Goal: Task Accomplishment & Management: Use online tool/utility

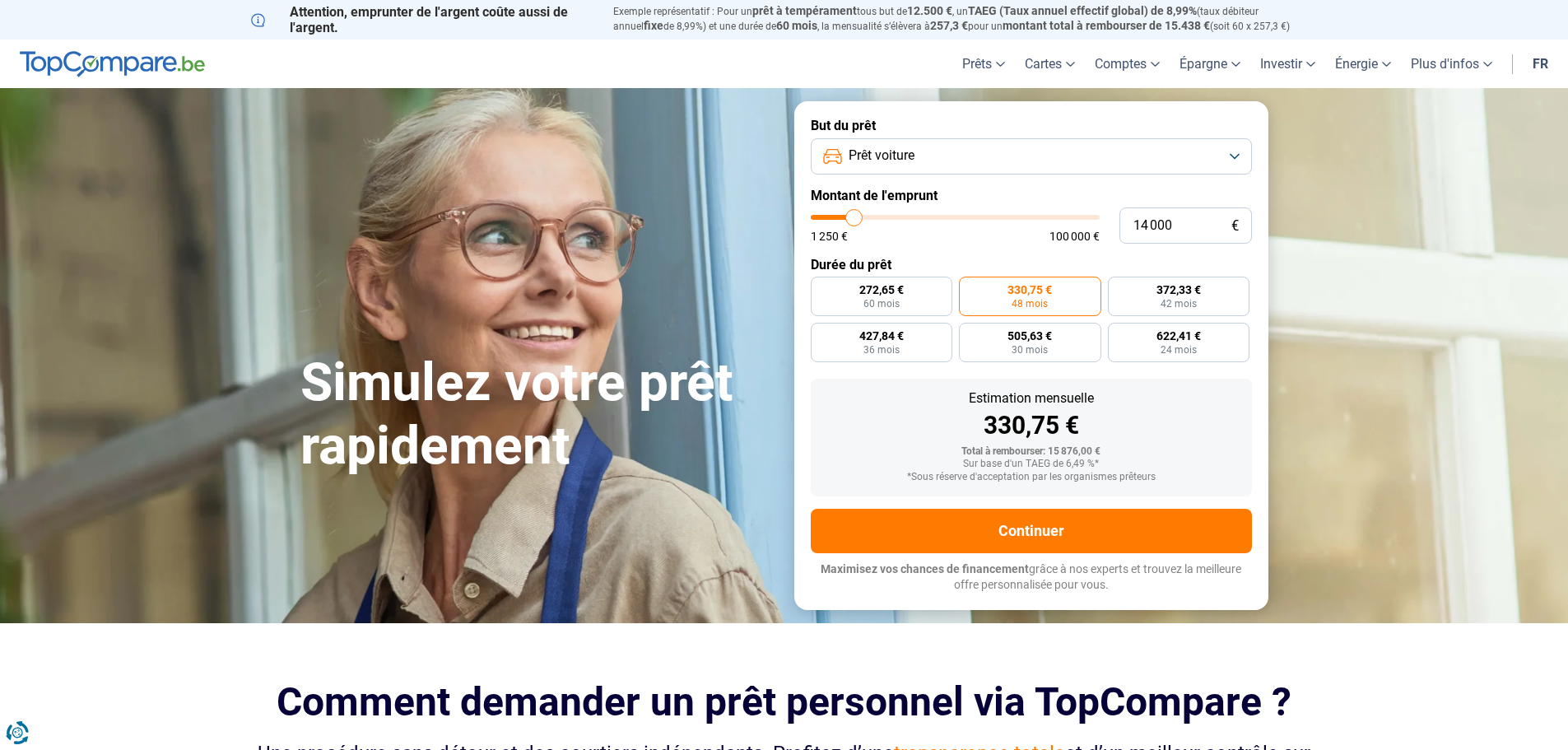
type input "14 750"
type input "14750"
type input "14 500"
type input "14500"
type input "14 250"
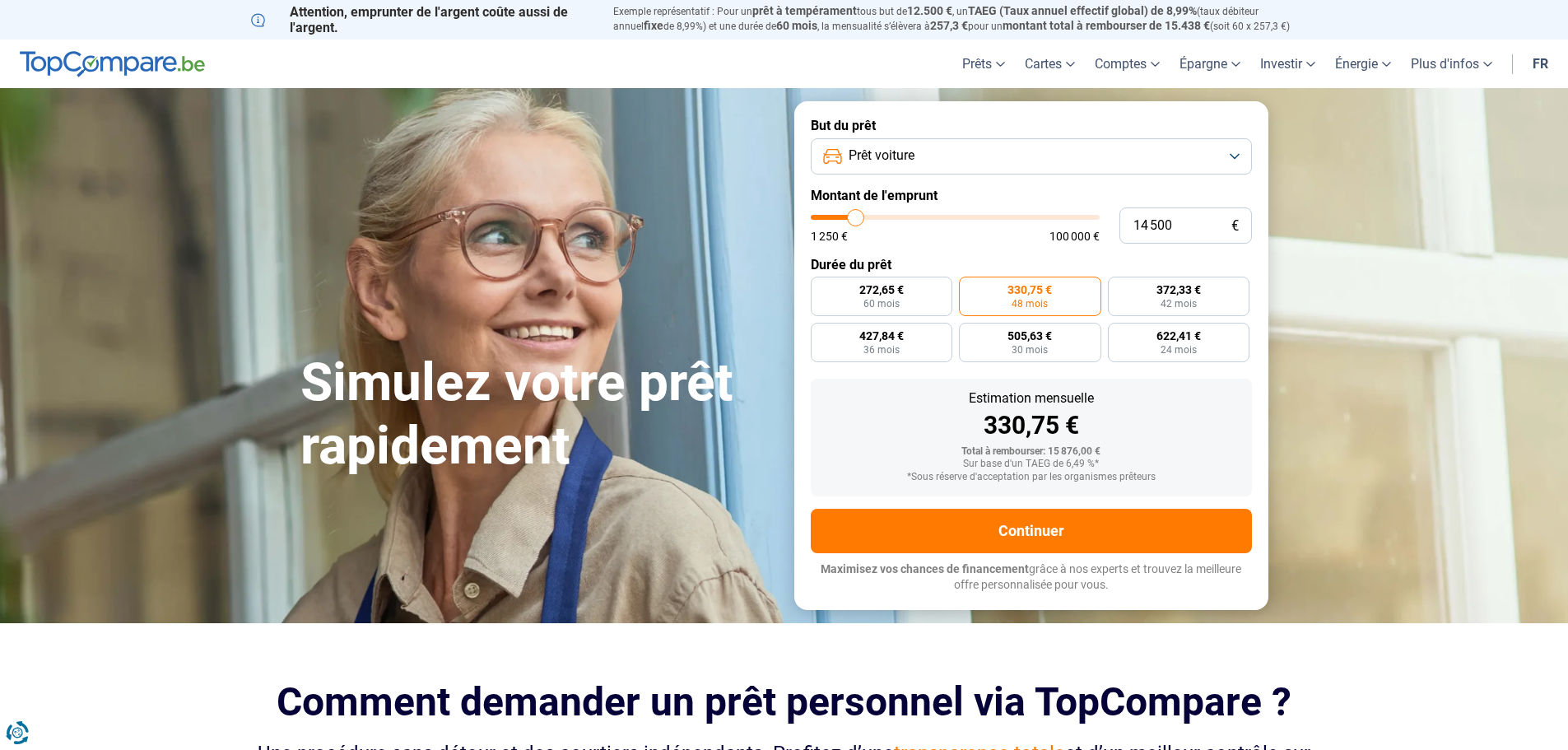
type input "14250"
type input "14 000"
type input "14000"
type input "13 500"
type input "13500"
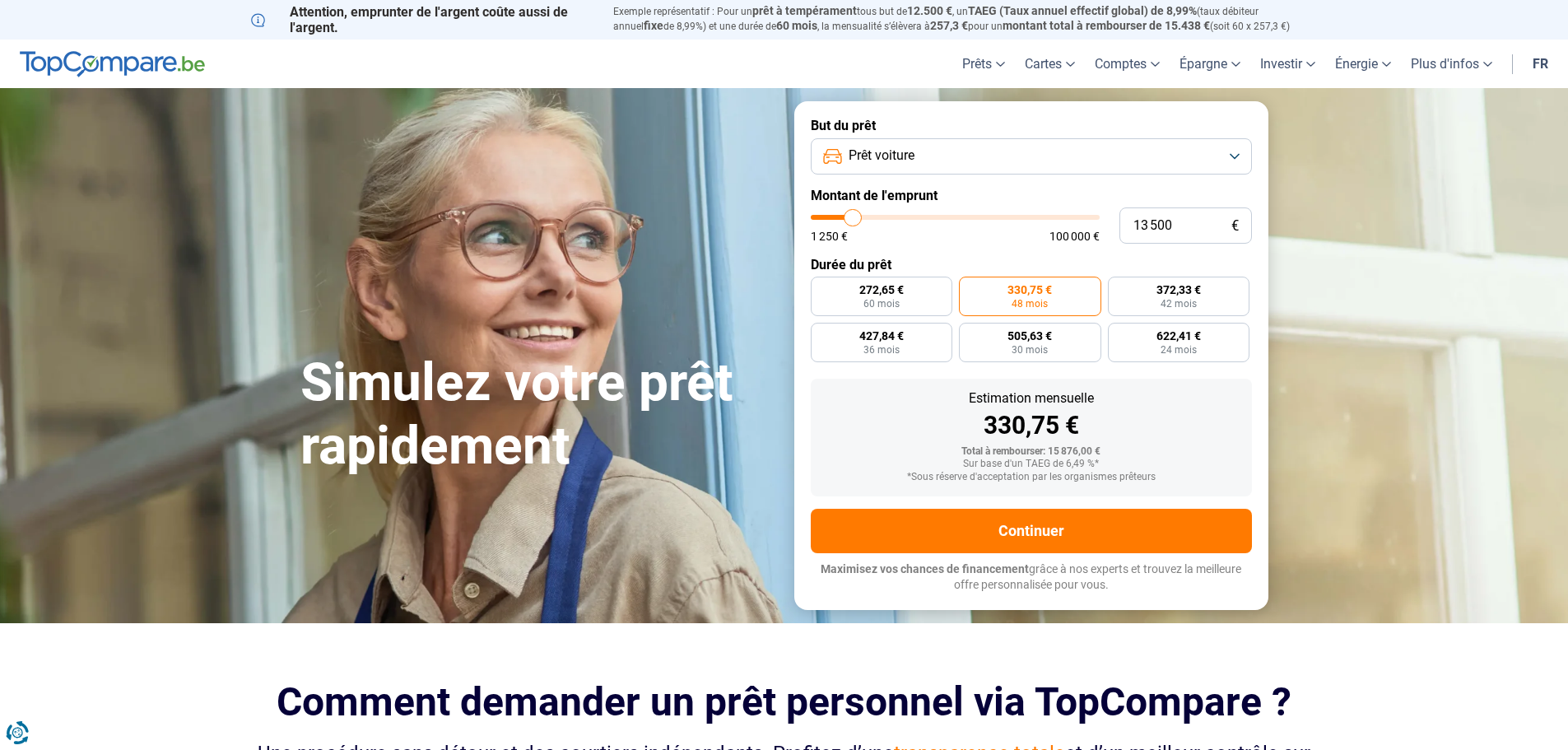
type input "13 250"
type input "13250"
type input "13 000"
type input "13000"
type input "12 750"
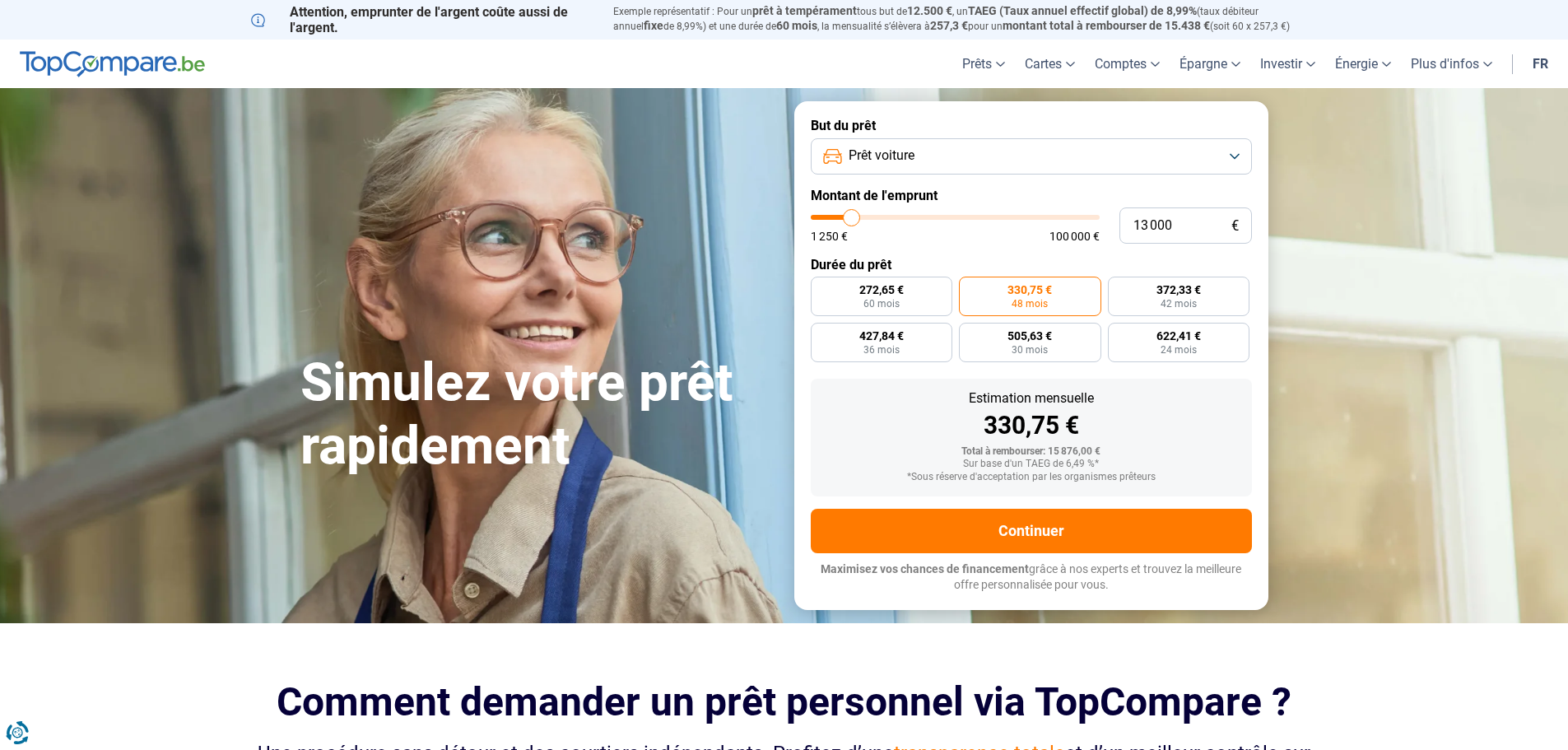
type input "12750"
type input "12 500"
type input "12500"
type input "12 000"
type input "12000"
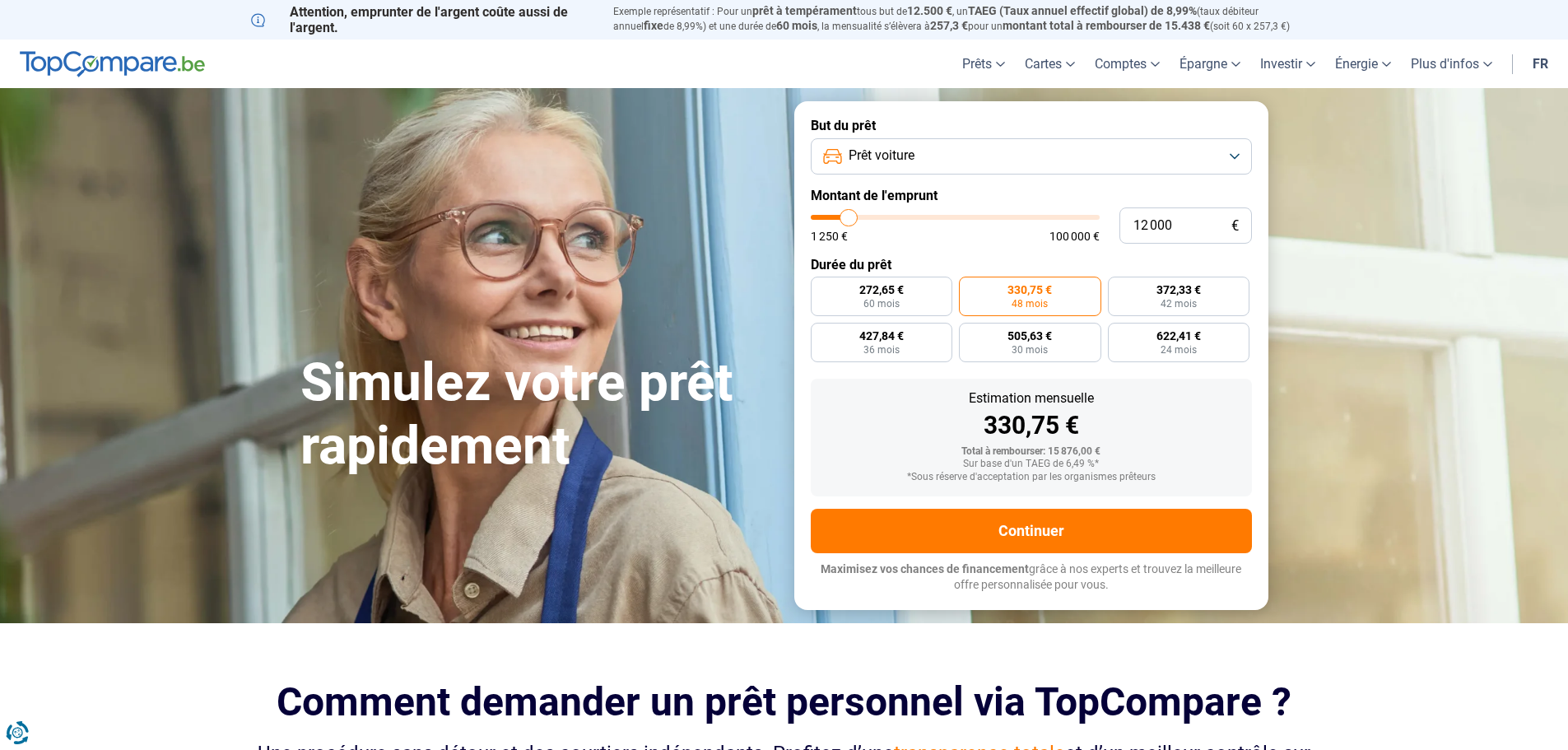
type input "11 750"
type input "11750"
type input "11 500"
type input "11500"
type input "11 750"
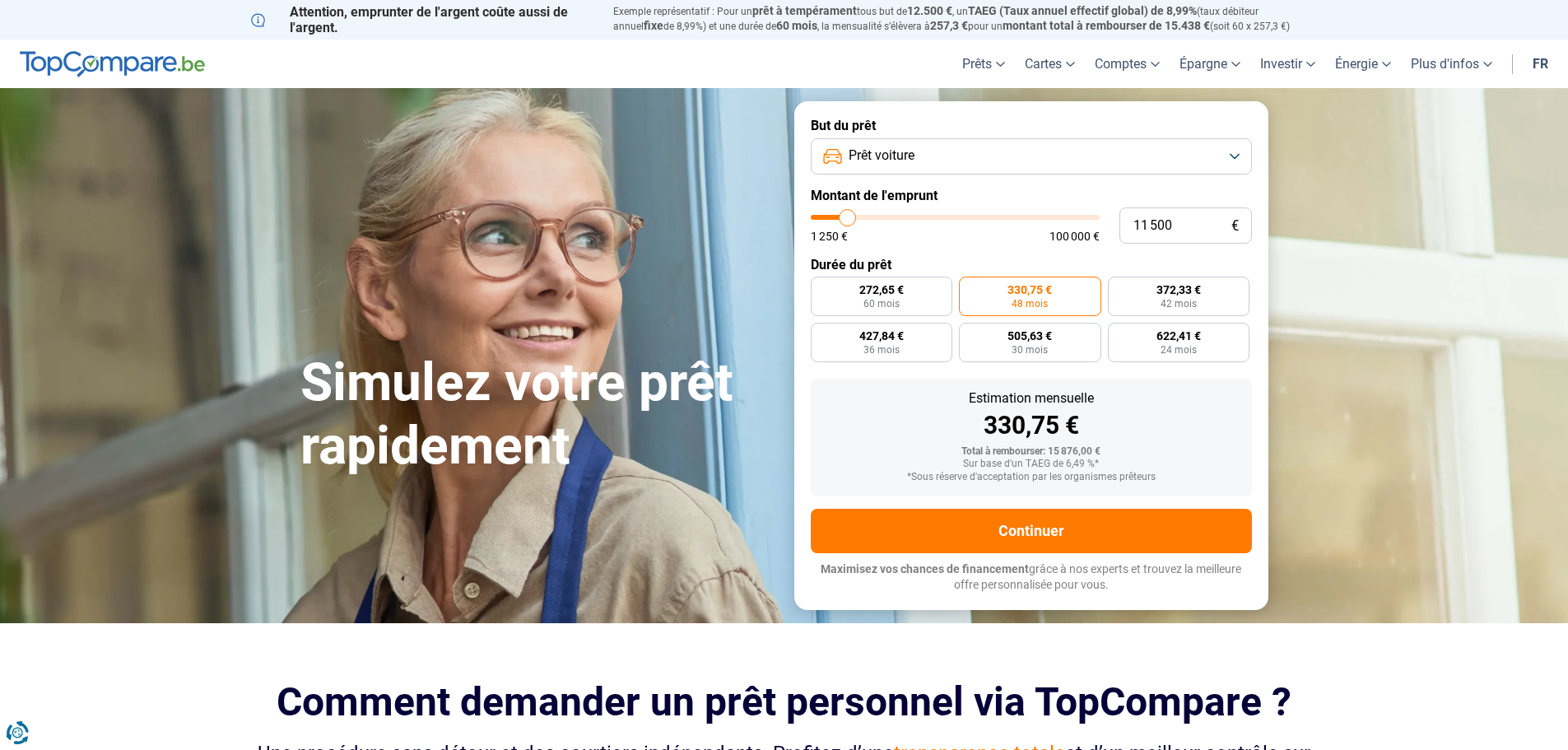
type input "11750"
type input "12 000"
drag, startPoint x: 858, startPoint y: 218, endPoint x: 849, endPoint y: 219, distance: 9.1
type input "12000"
click at [849, 219] on input "range" at bounding box center [954, 216] width 289 height 5
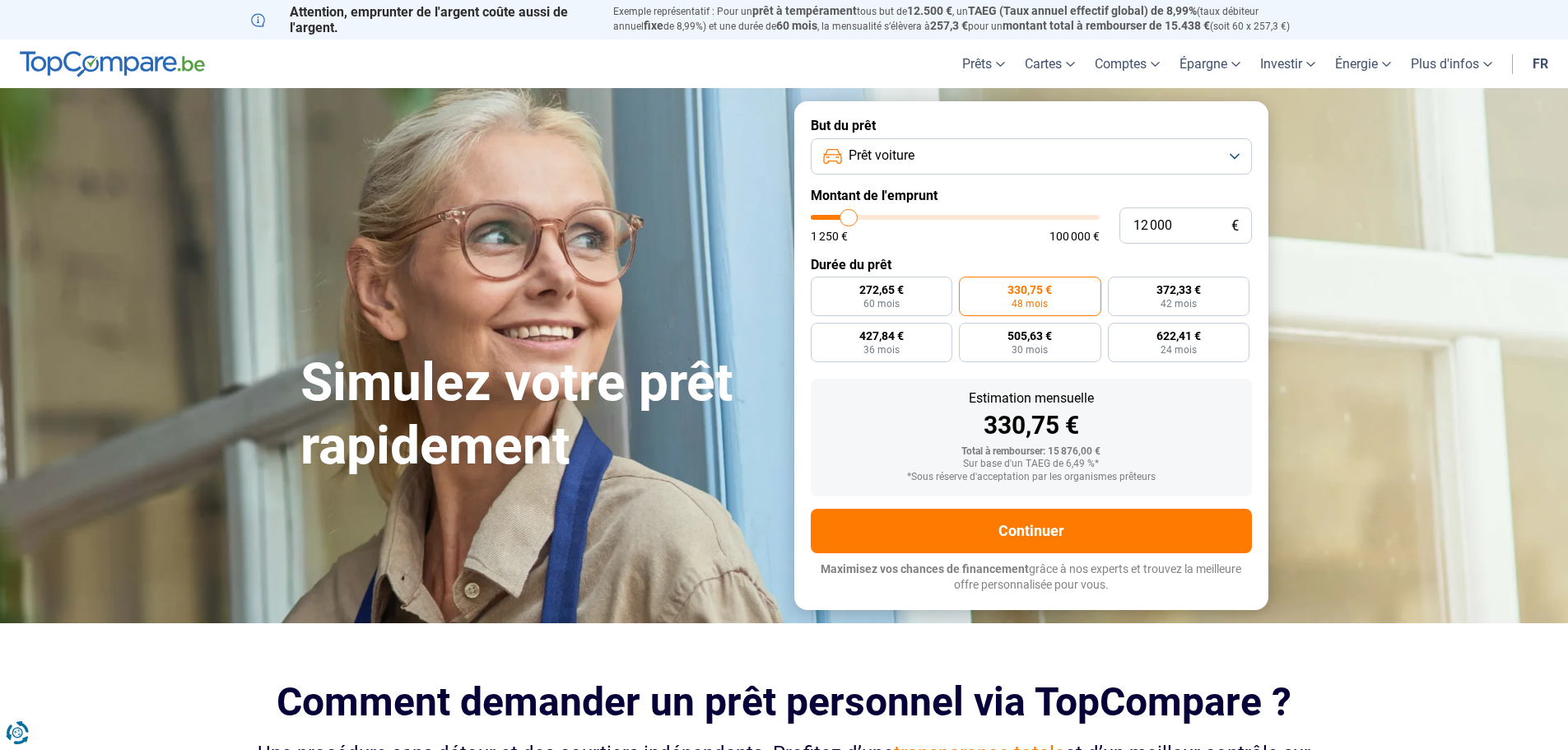
radio input "true"
type input "14 000"
type input "14000"
type input "14 250"
type input "14250"
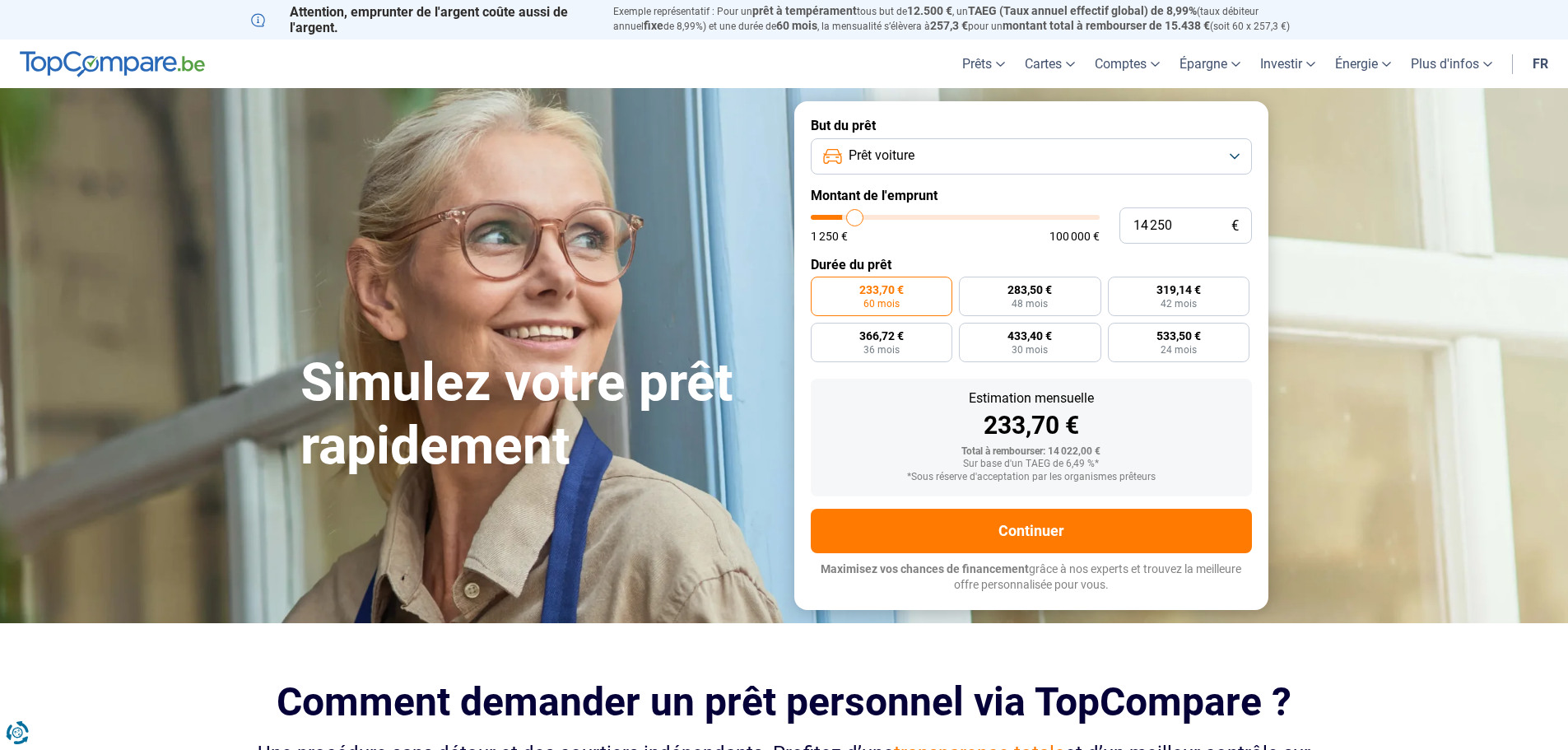
type input "14 500"
type input "14500"
type input "14 750"
type input "14750"
type input "15 750"
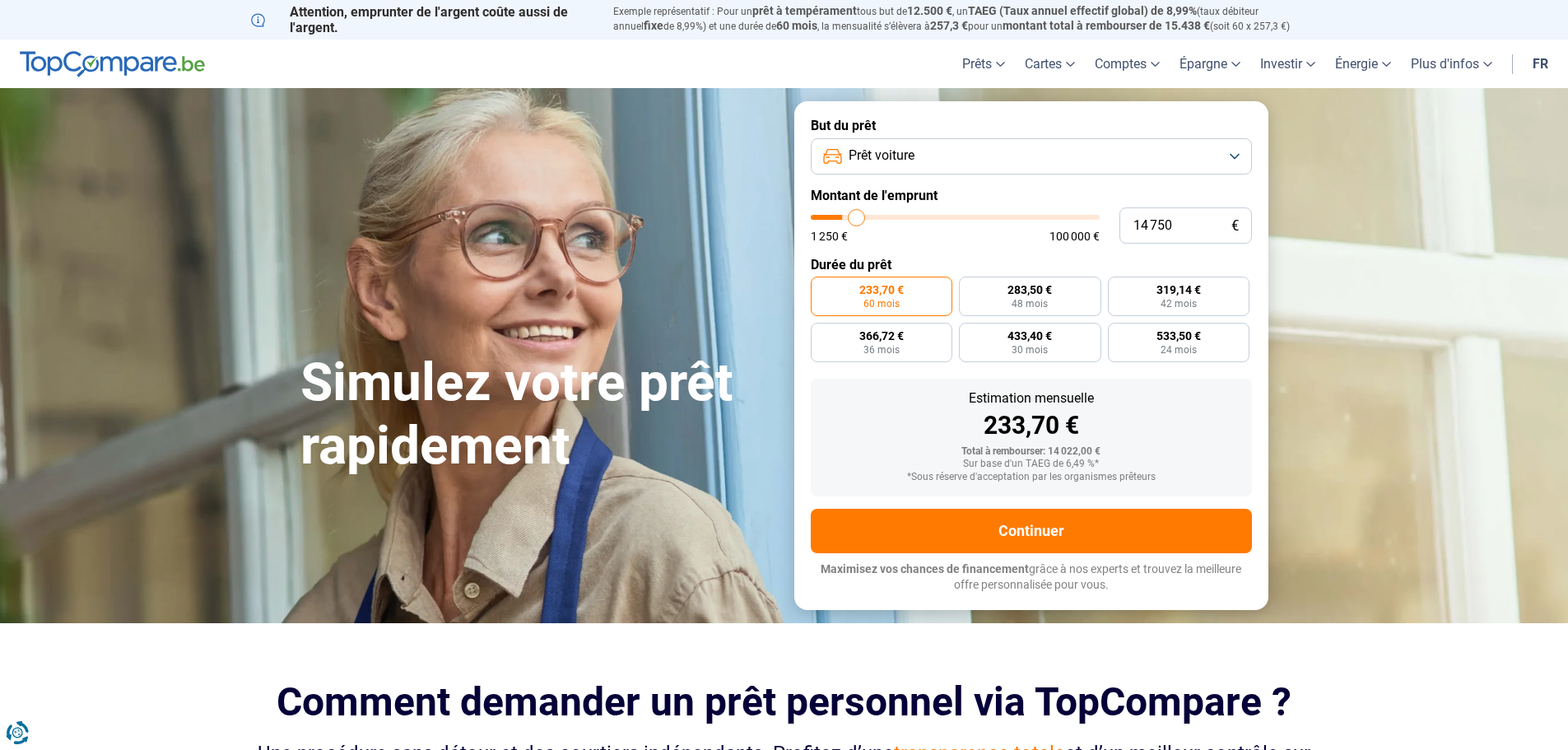
type input "15750"
type input "16 500"
type input "16500"
type input "17 750"
type input "17750"
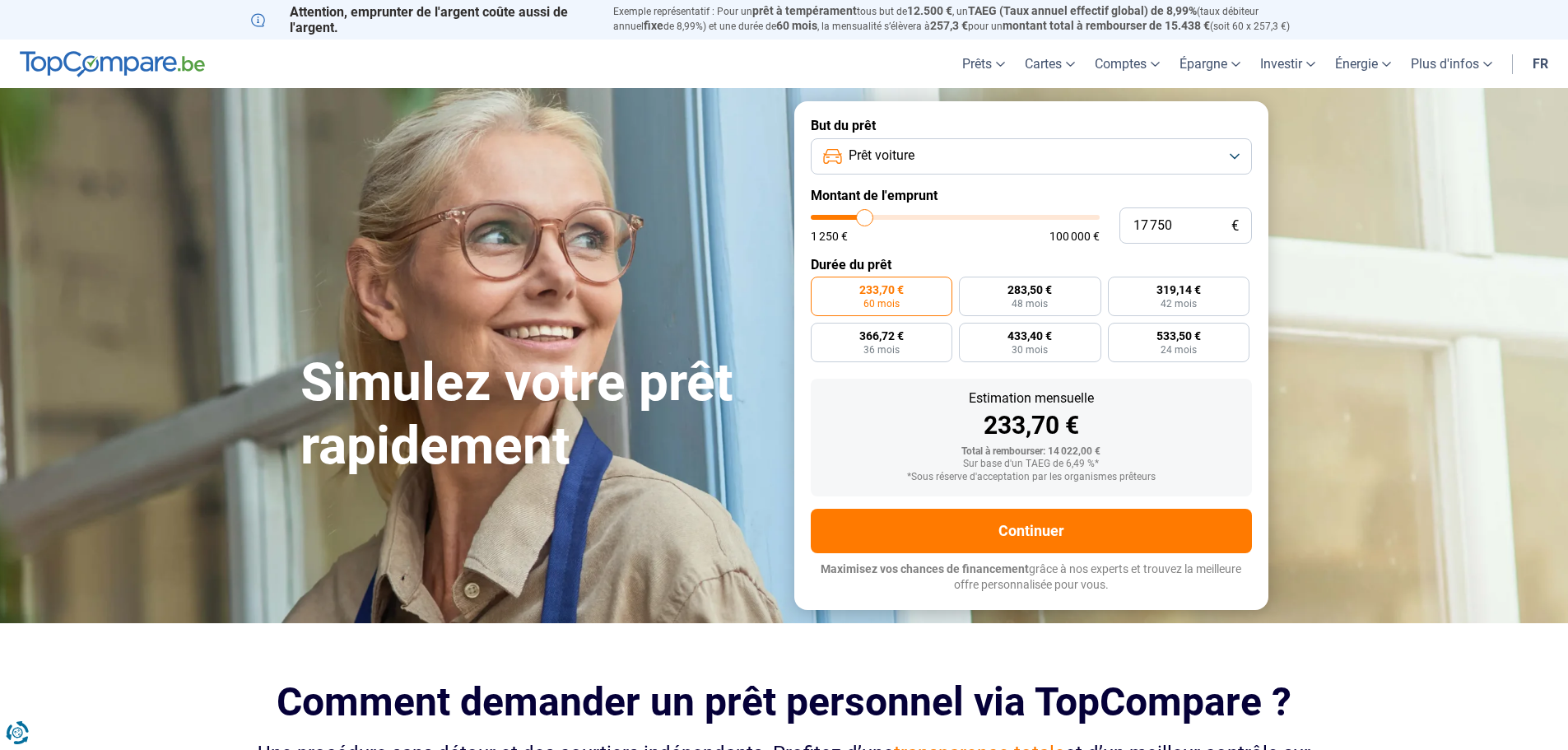
type input "18 500"
type input "18500"
type input "19 000"
type input "19000"
type input "19 750"
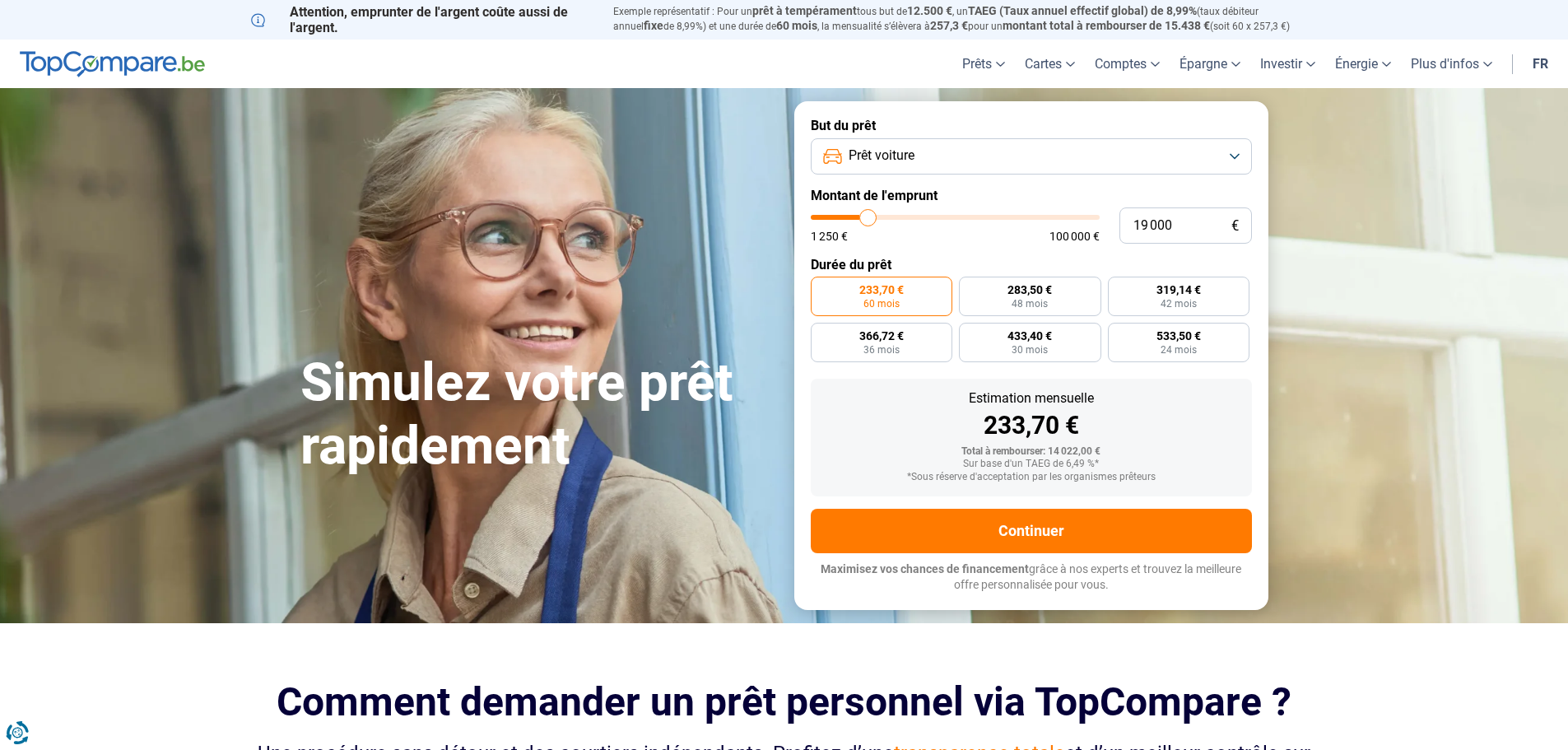
type input "19750"
type input "20 250"
type input "20250"
type input "21 500"
type input "21500"
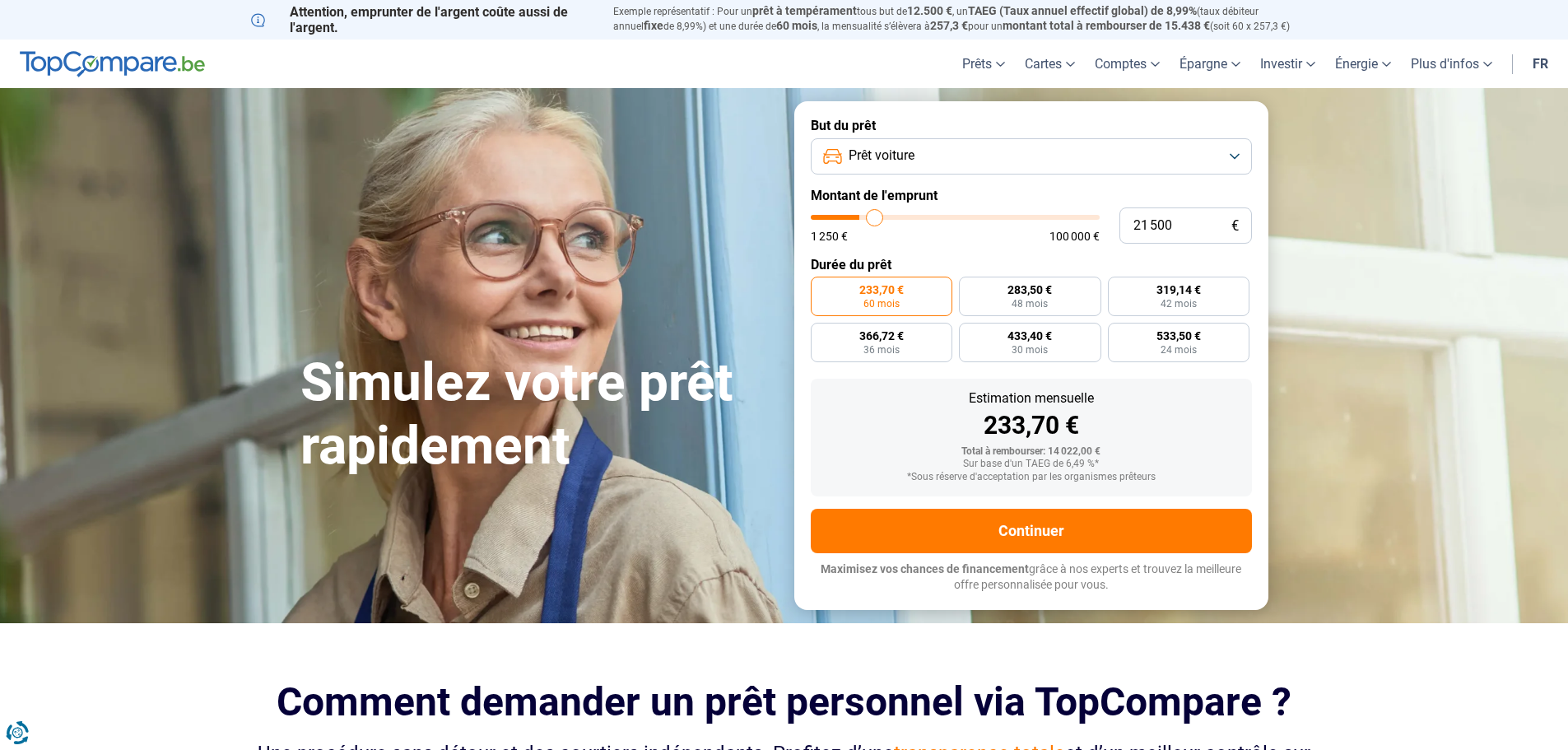
type input "22 000"
type input "22000"
type input "22 750"
type input "22750"
type input "23 250"
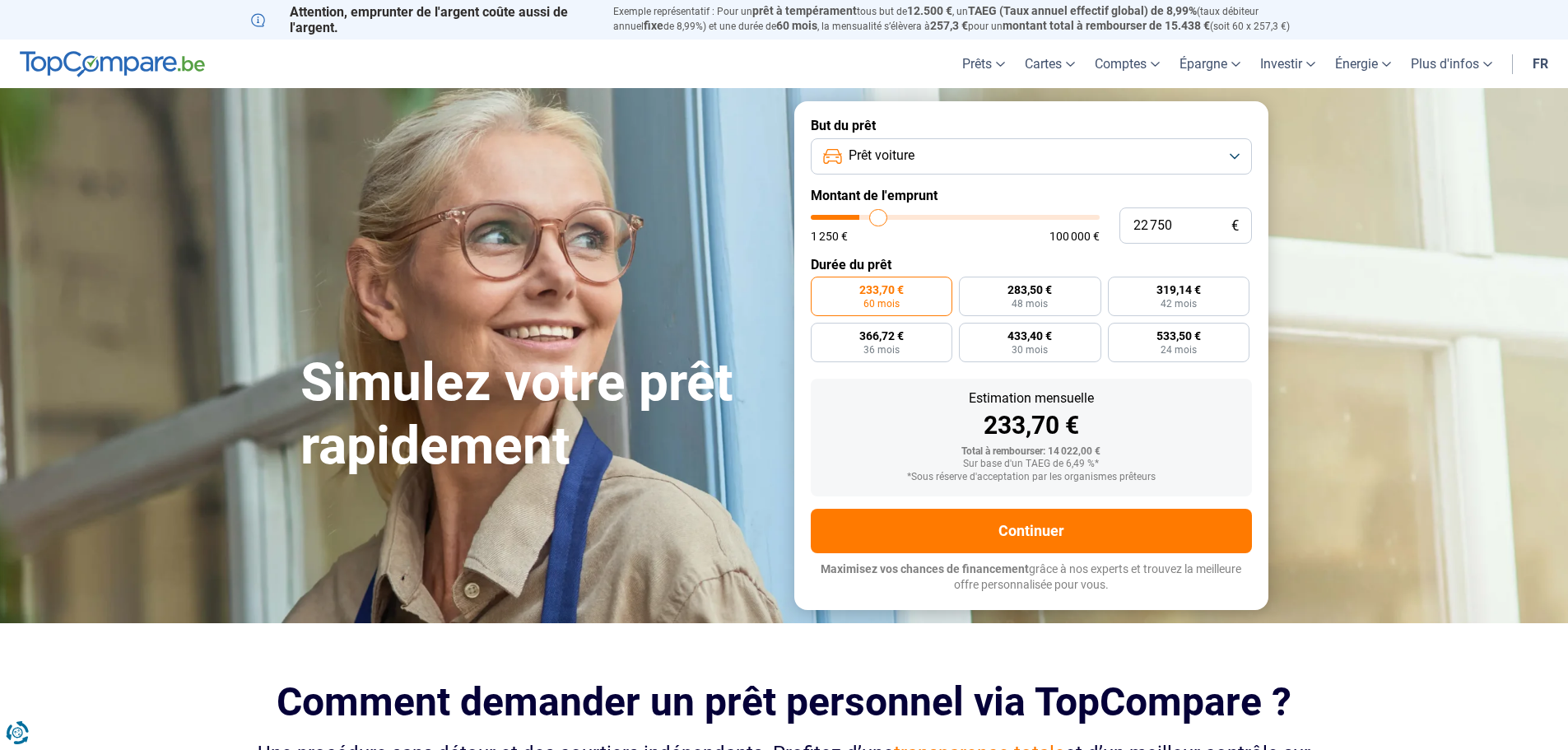
type input "23250"
type input "23 500"
type input "23500"
type input "23 750"
type input "23750"
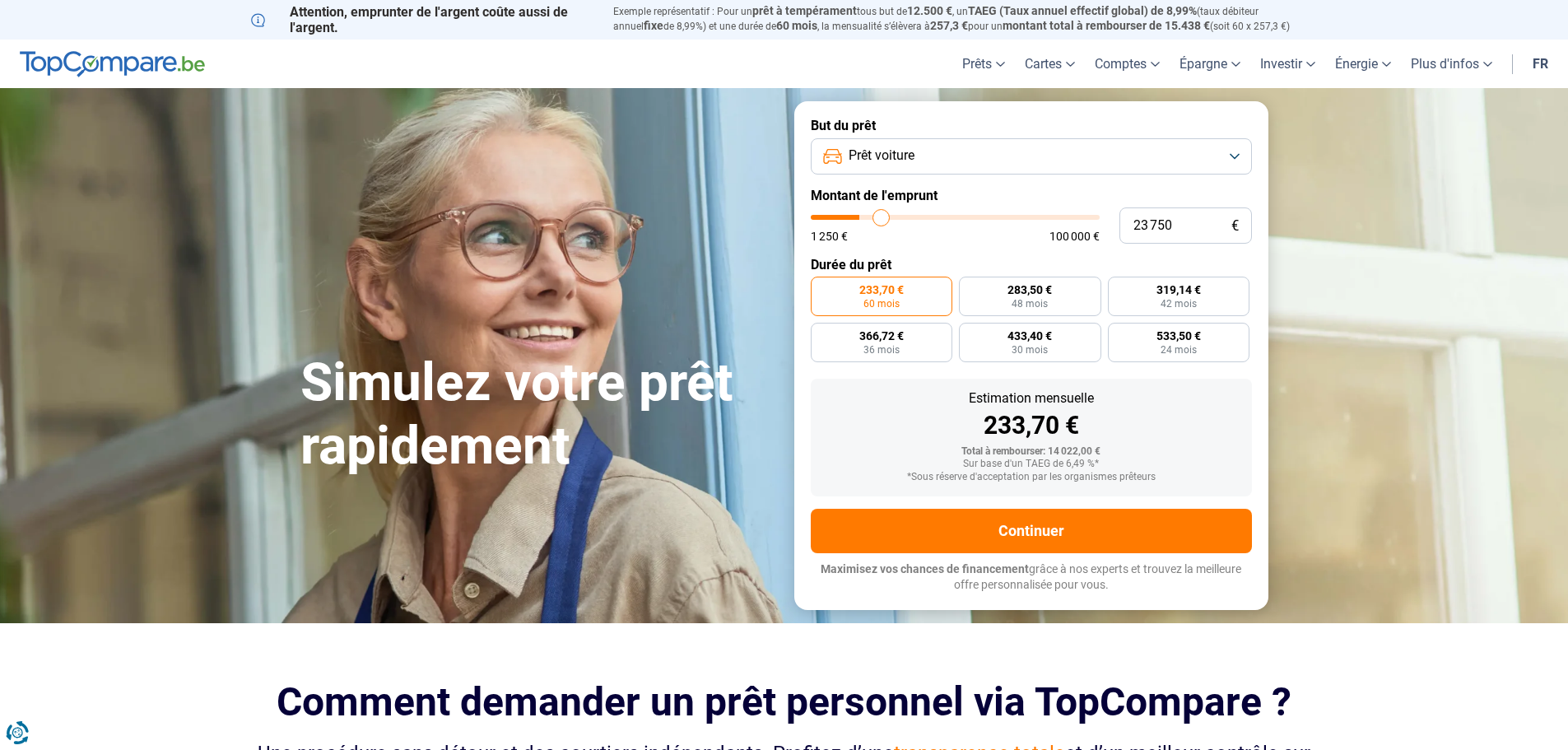
type input "24 250"
type input "24250"
type input "24 500"
type input "24500"
type input "24 750"
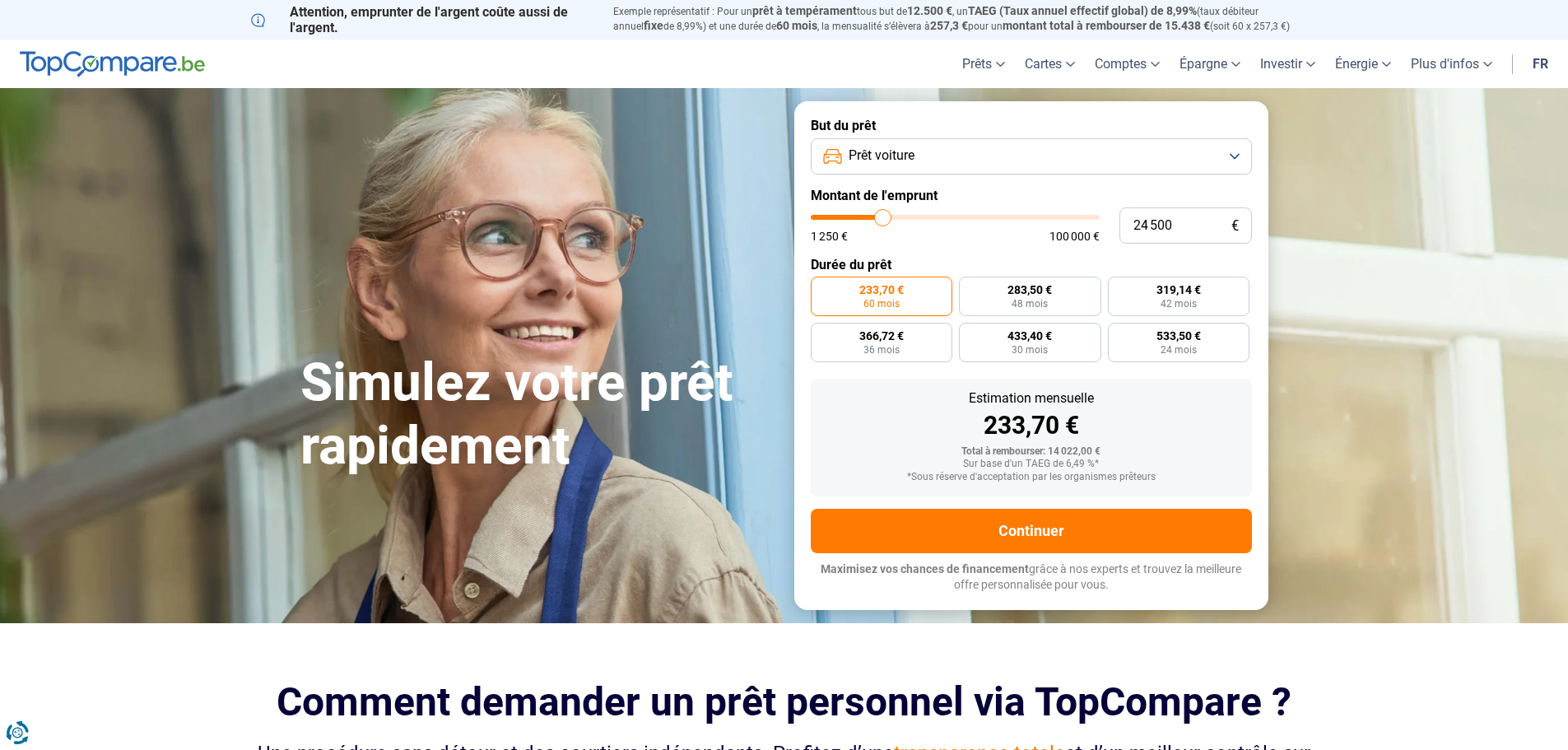
type input "24750"
type input "24 500"
type input "24500"
type input "24 250"
type input "24250"
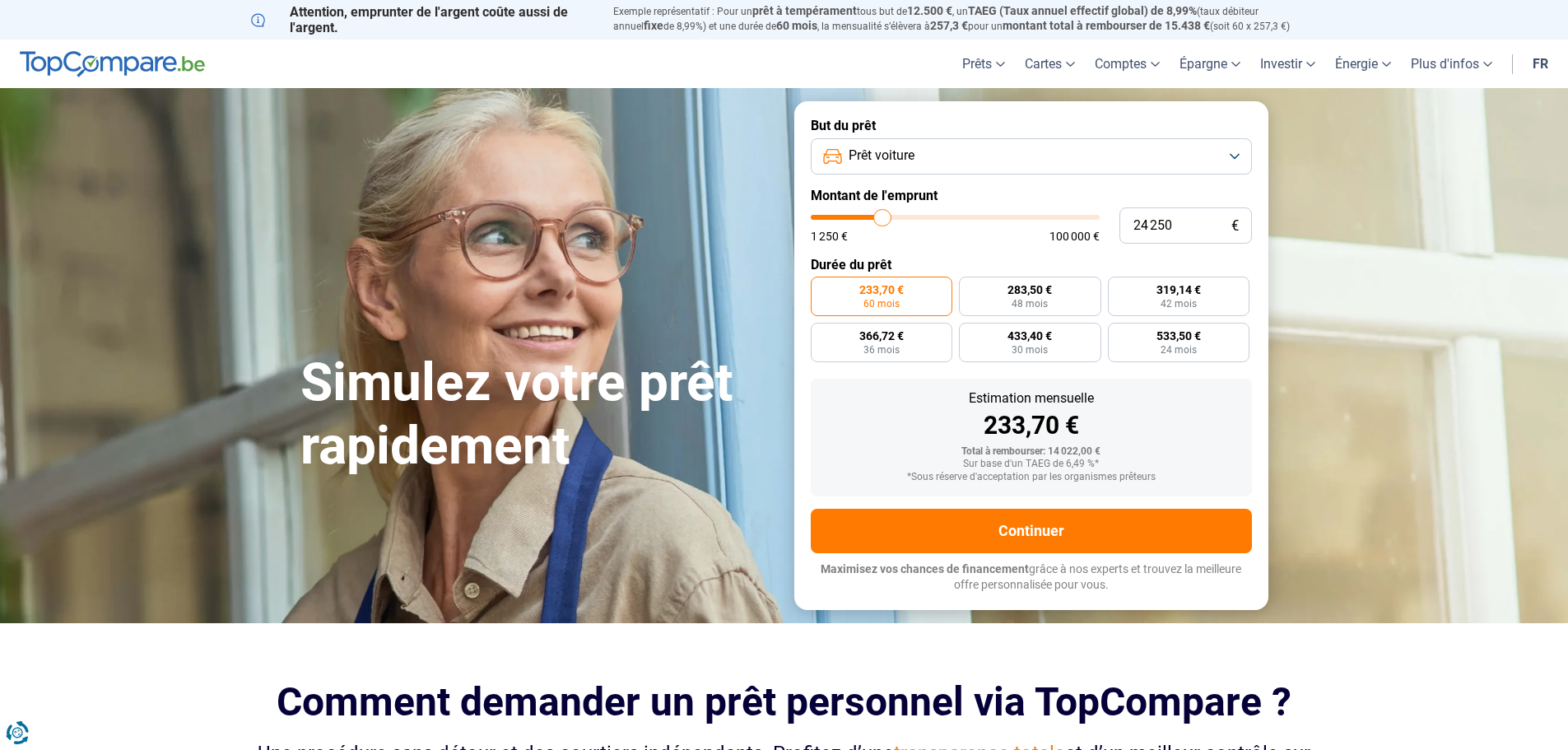
type input "23 750"
type input "23750"
type input "23 500"
type input "23500"
type input "23 250"
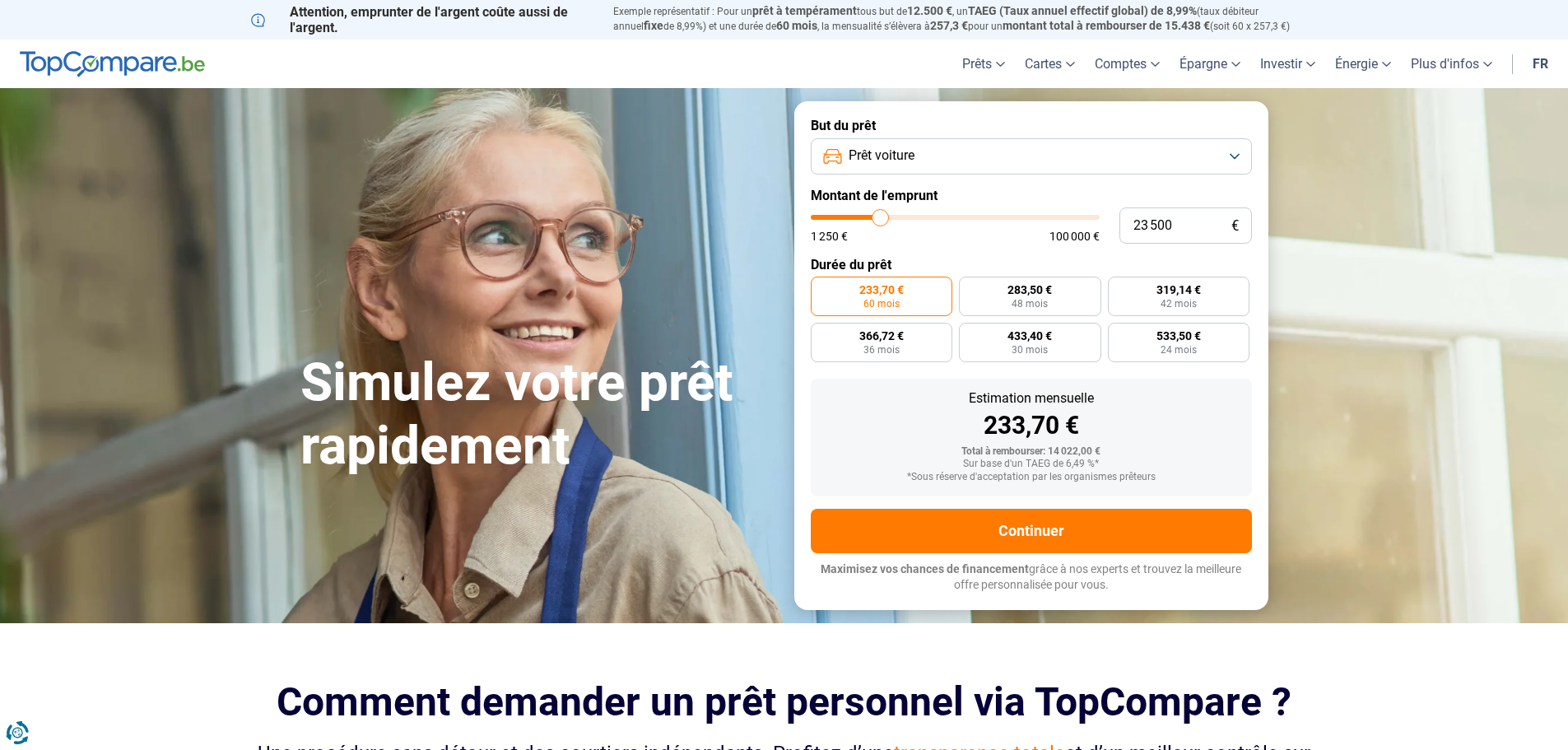
type input "23250"
type input "23 000"
type input "23000"
type input "22 750"
type input "22750"
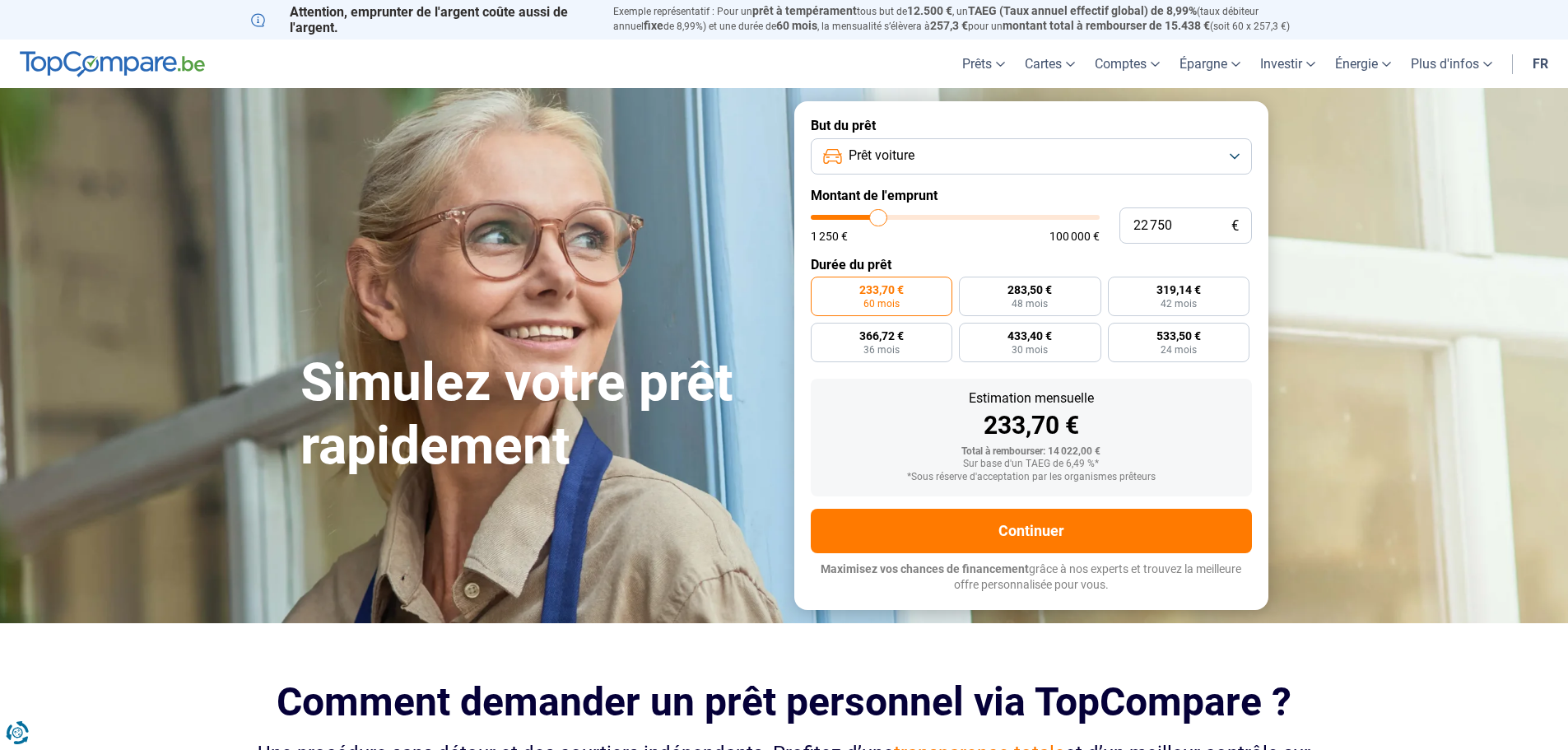
type input "22 250"
type input "22250"
type input "22 000"
type input "22000"
type input "21 750"
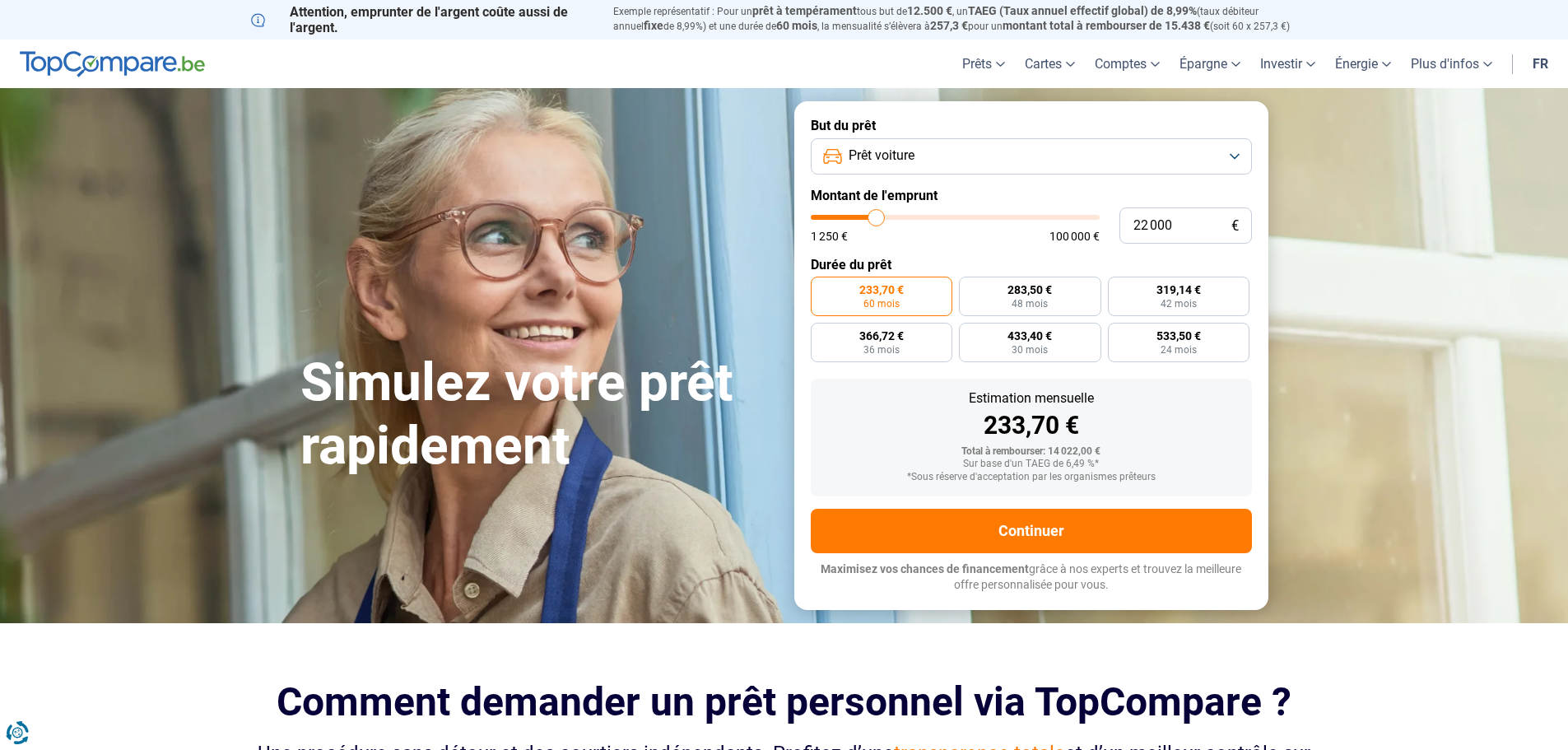
type input "21750"
type input "21 500"
type input "21500"
type input "21 250"
type input "21250"
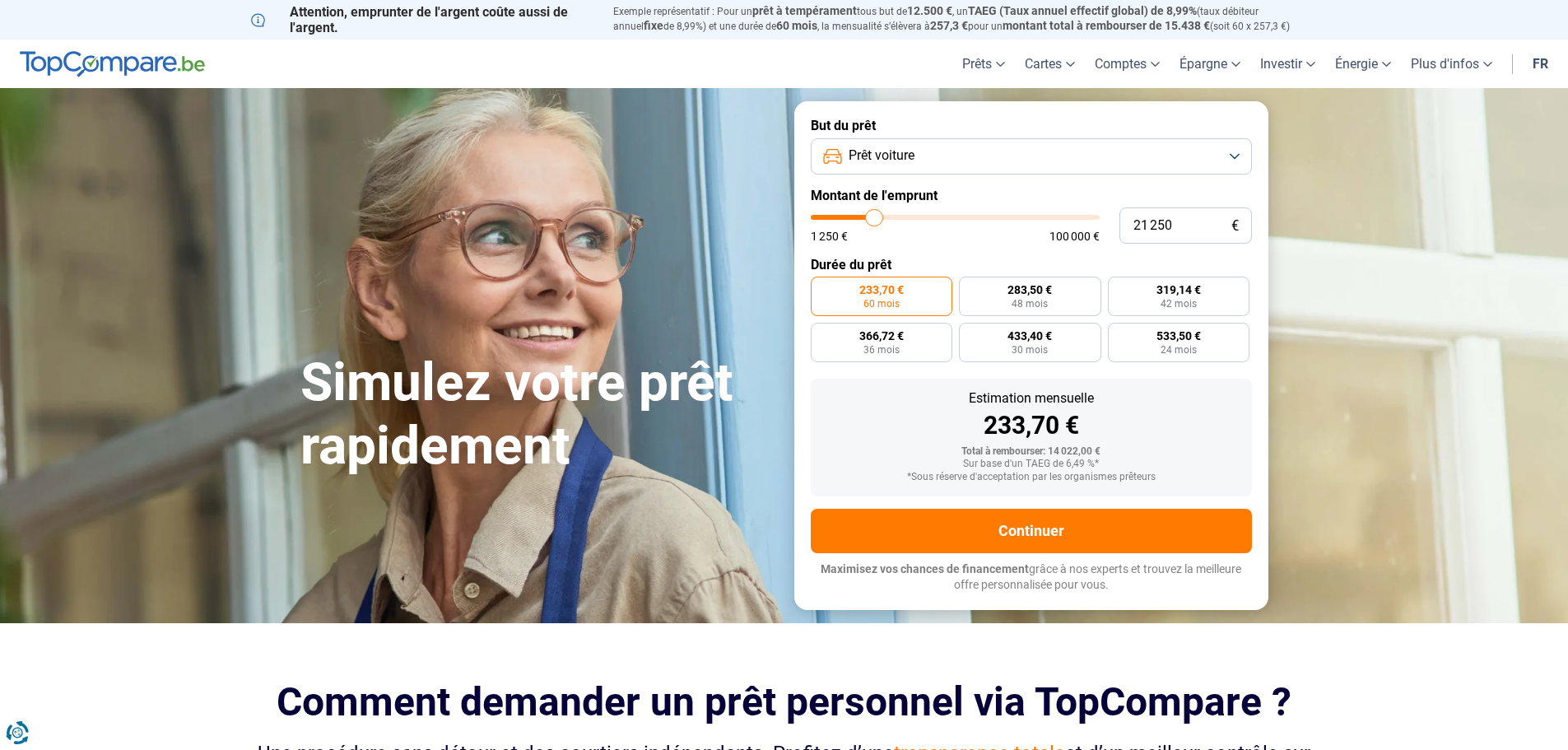
type input "20 750"
type input "20750"
type input "20 500"
type input "20500"
type input "20 250"
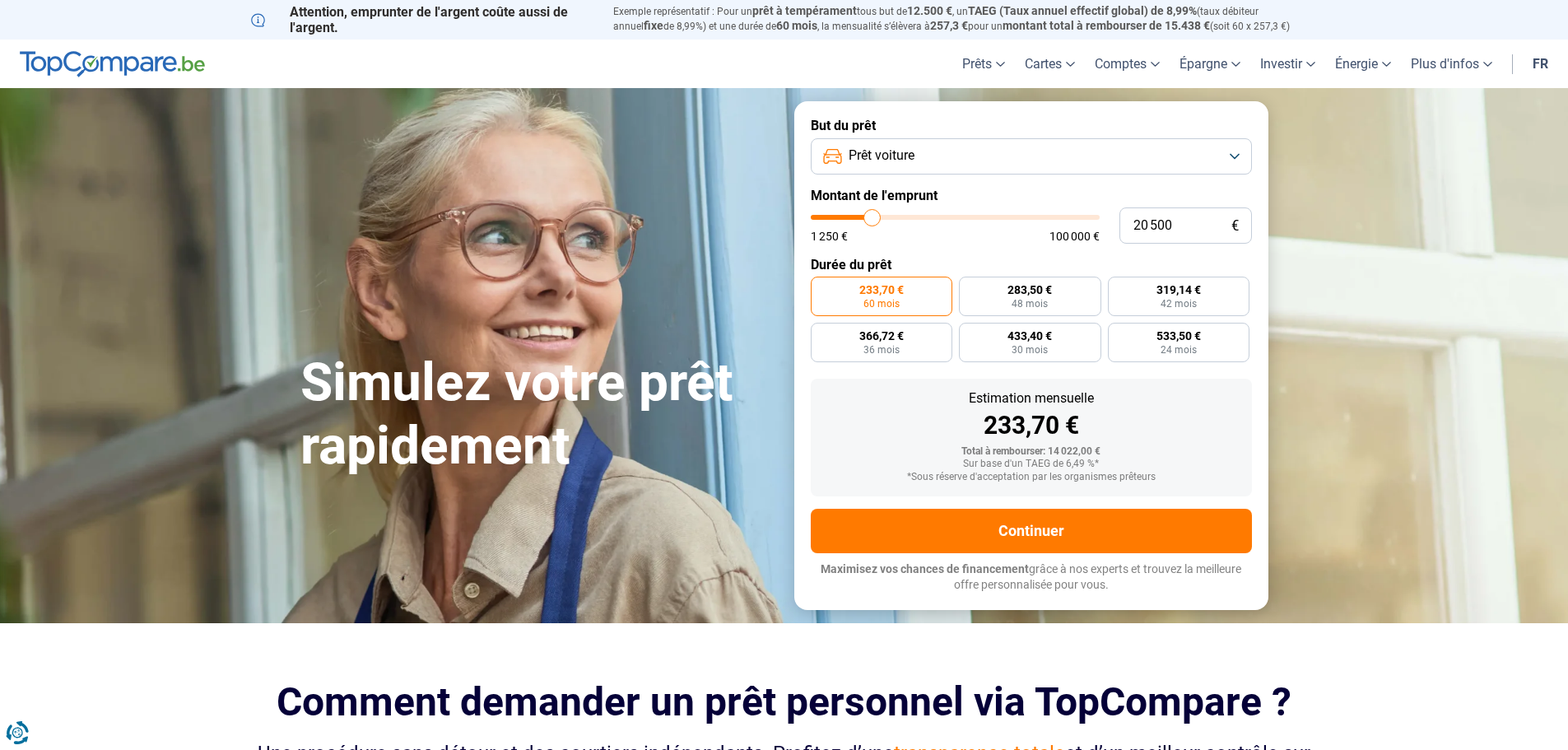
type input "20250"
type input "20 000"
type input "20000"
type input "19 750"
type input "19750"
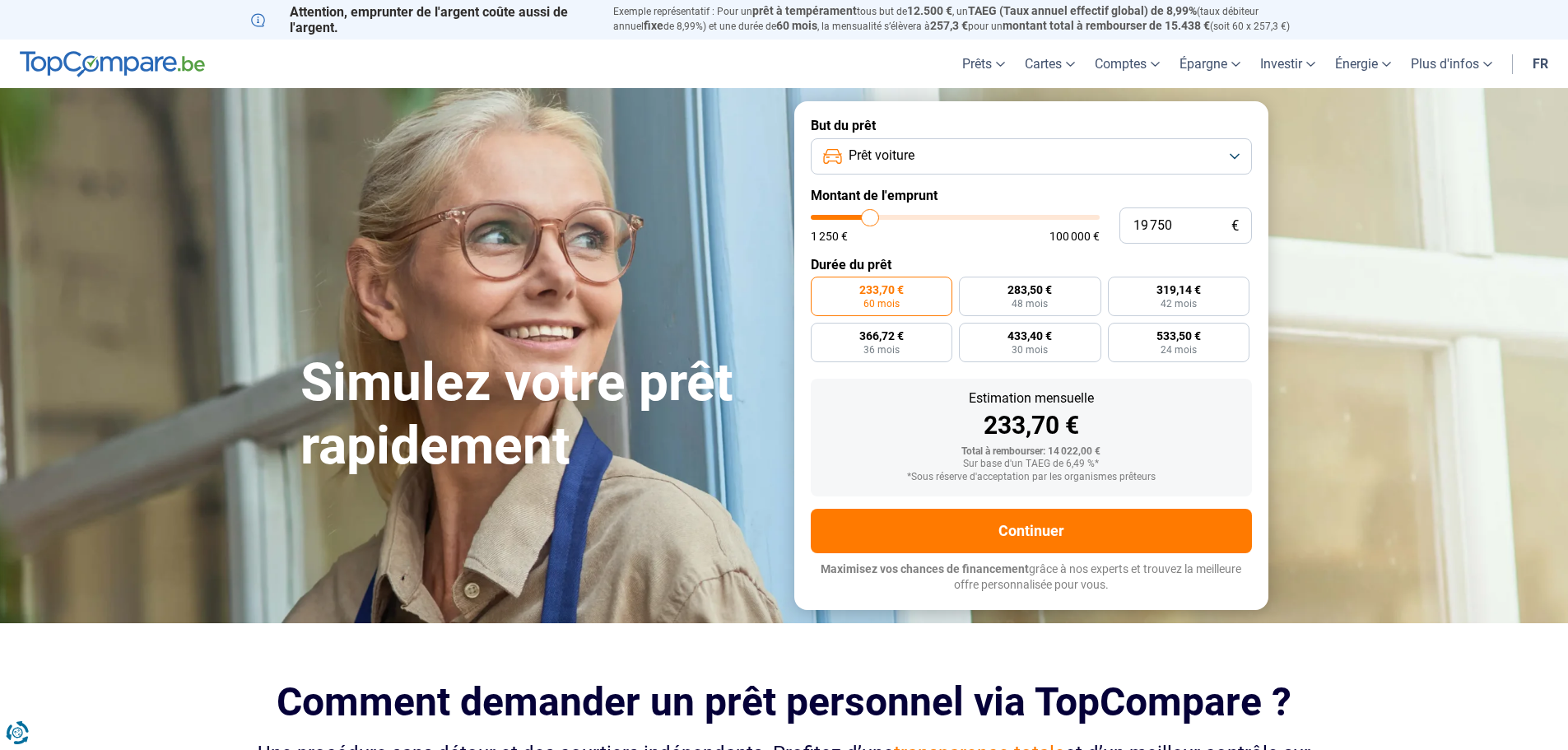
type input "19 250"
type input "19250"
type input "19 000"
type input "19000"
type input "18 750"
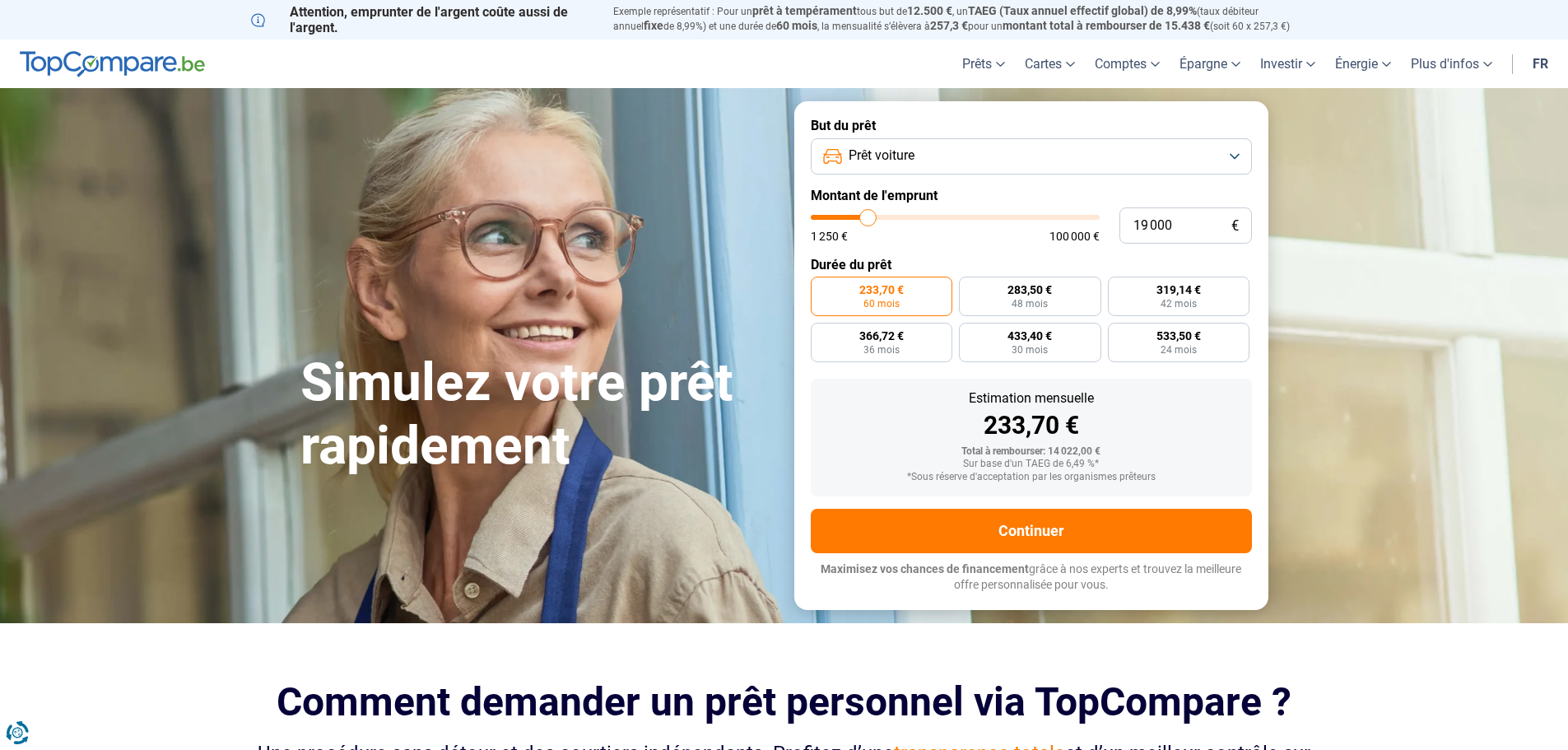
type input "18750"
type input "18 500"
type input "18500"
type input "18 000"
type input "18000"
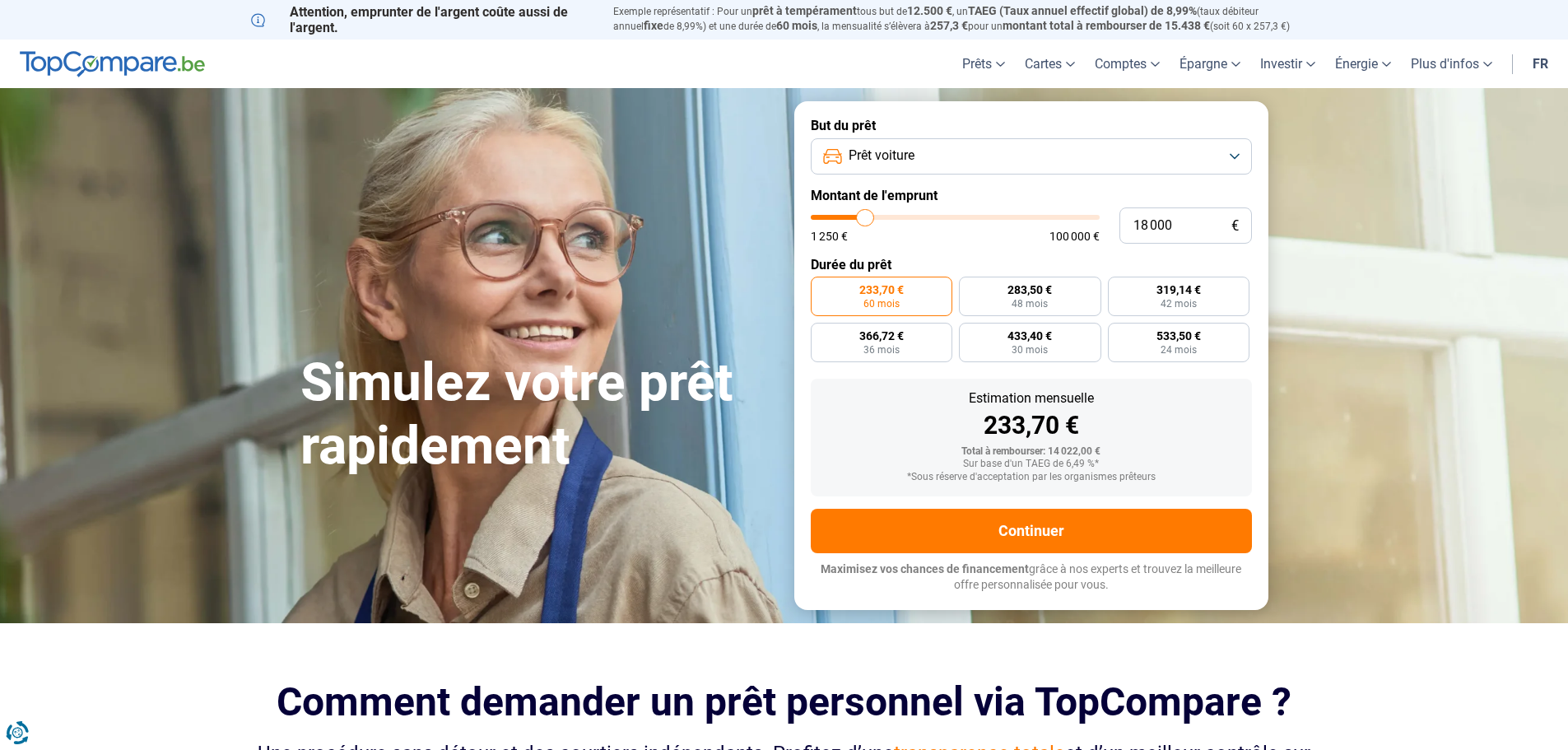
type input "17 750"
type input "17750"
type input "17 500"
type input "17500"
type input "17 250"
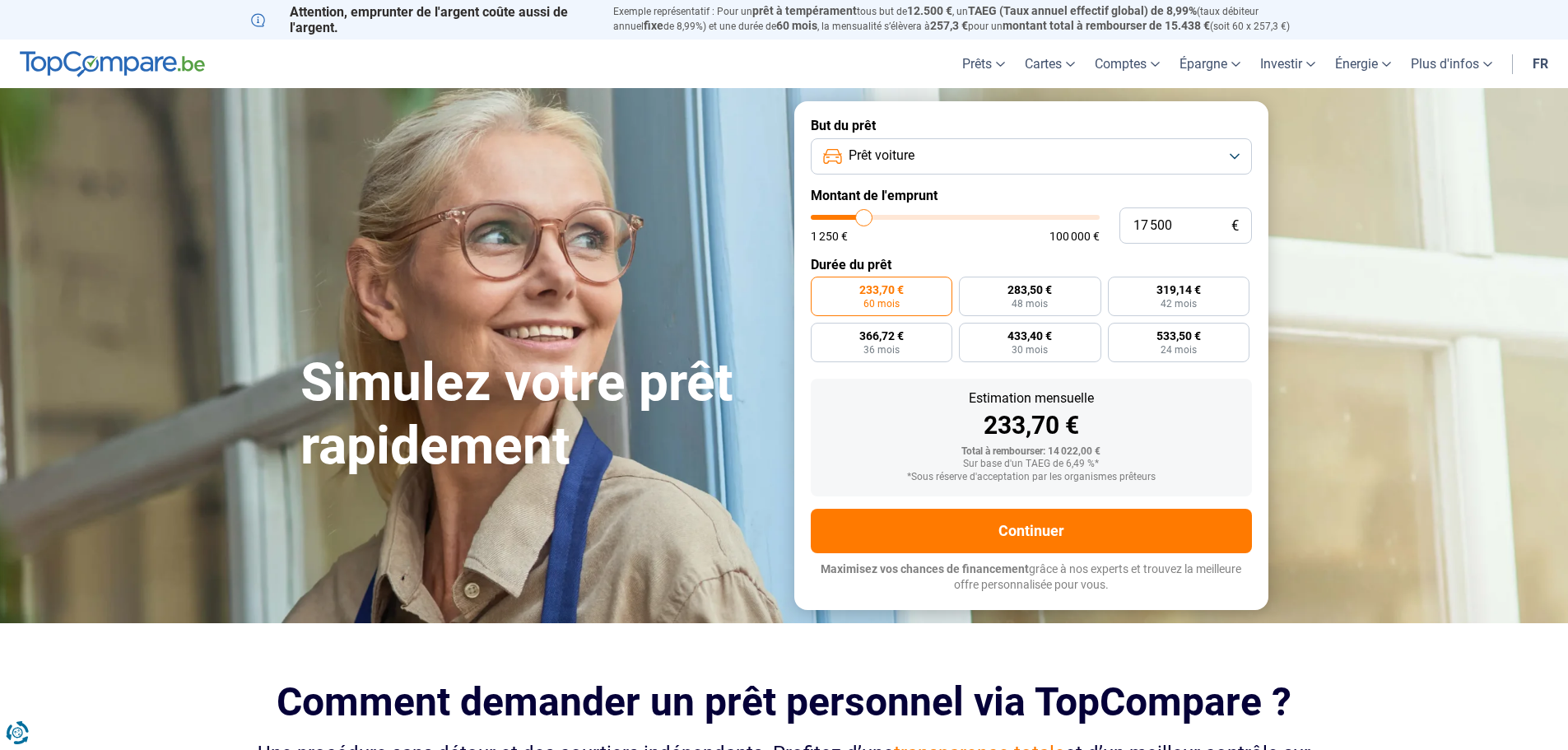
type input "17250"
type input "17 000"
type input "17000"
type input "16 500"
type input "16500"
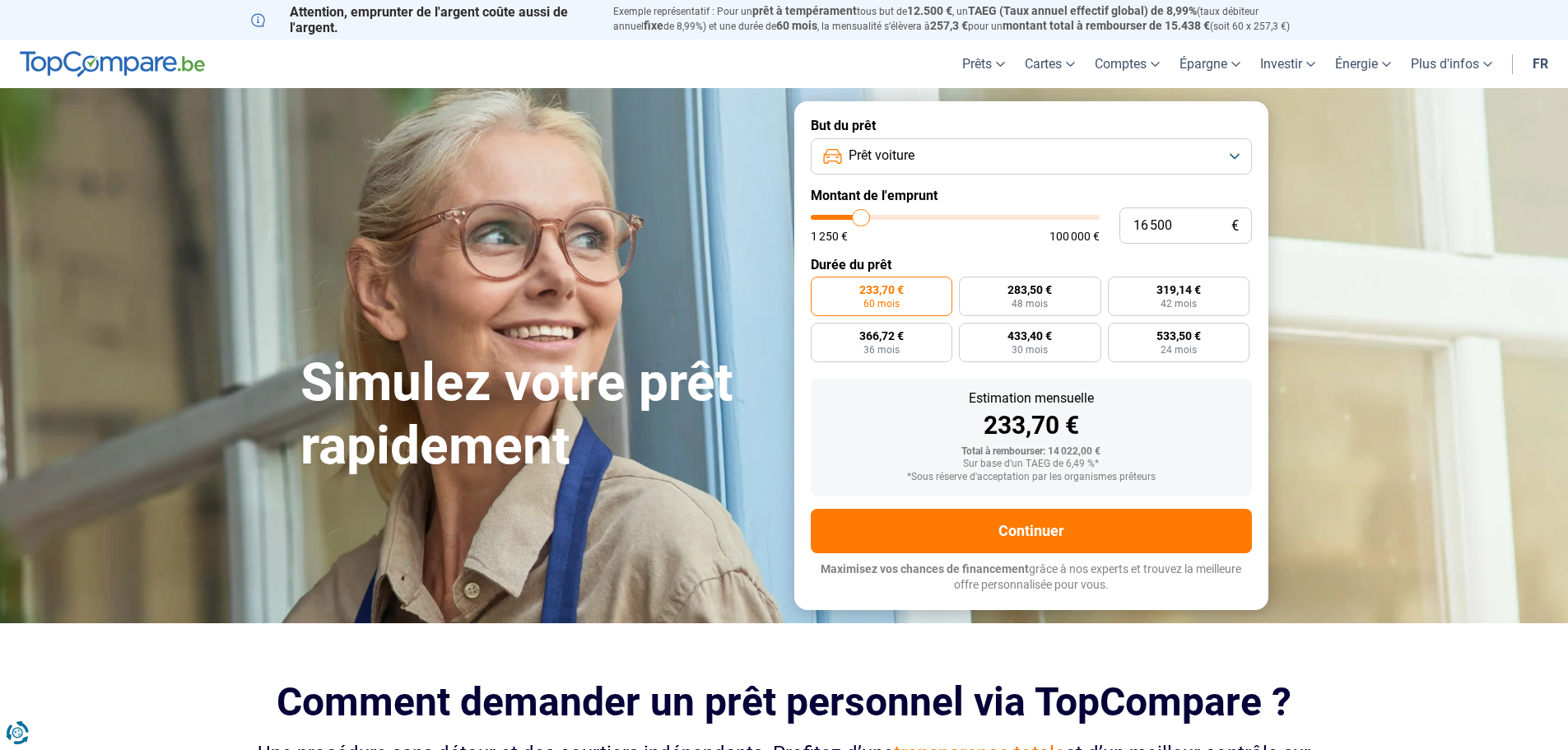
type input "16 250"
type input "16250"
type input "15 750"
type input "15750"
type input "15 500"
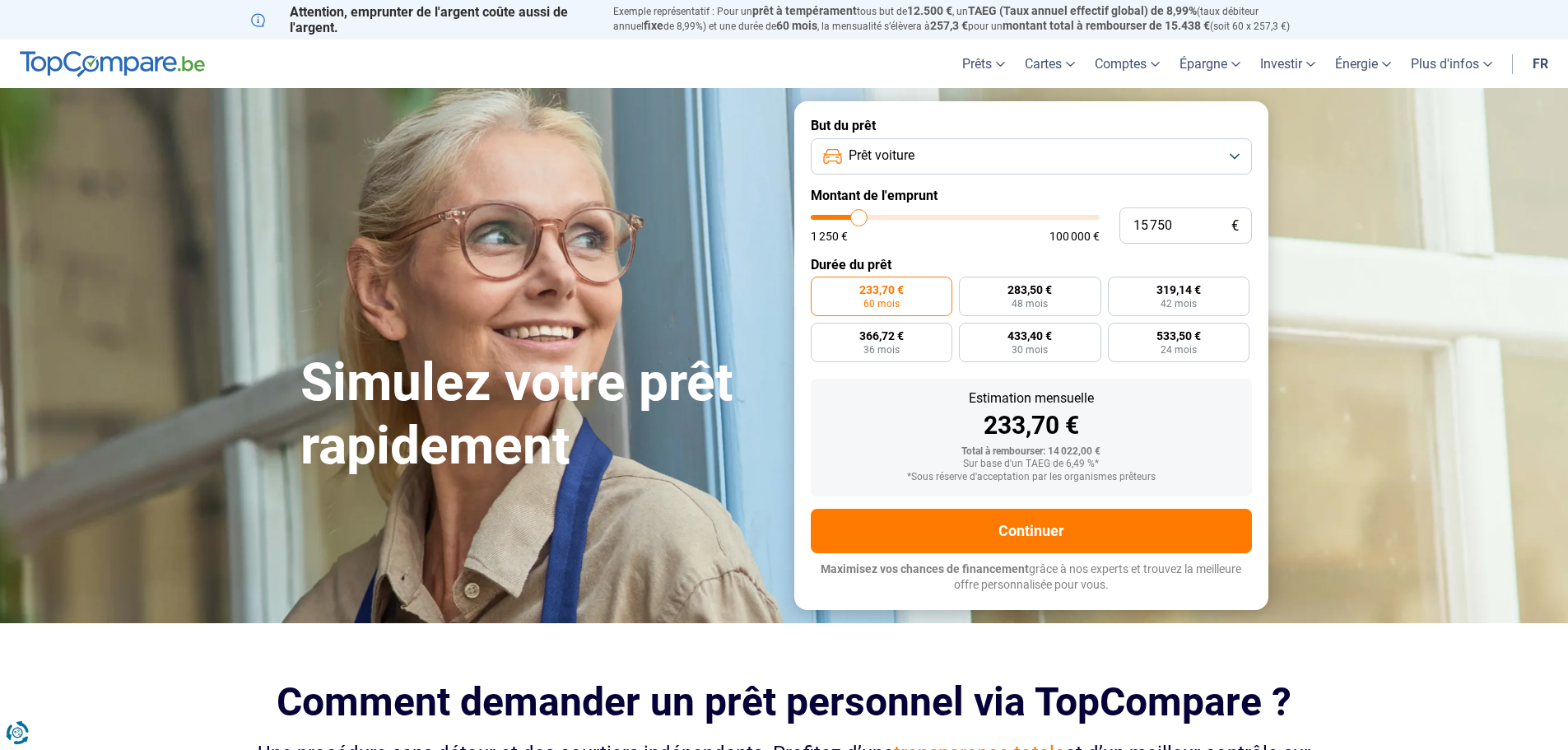
type input "15500"
type input "15 000"
type input "15000"
type input "14 750"
type input "14750"
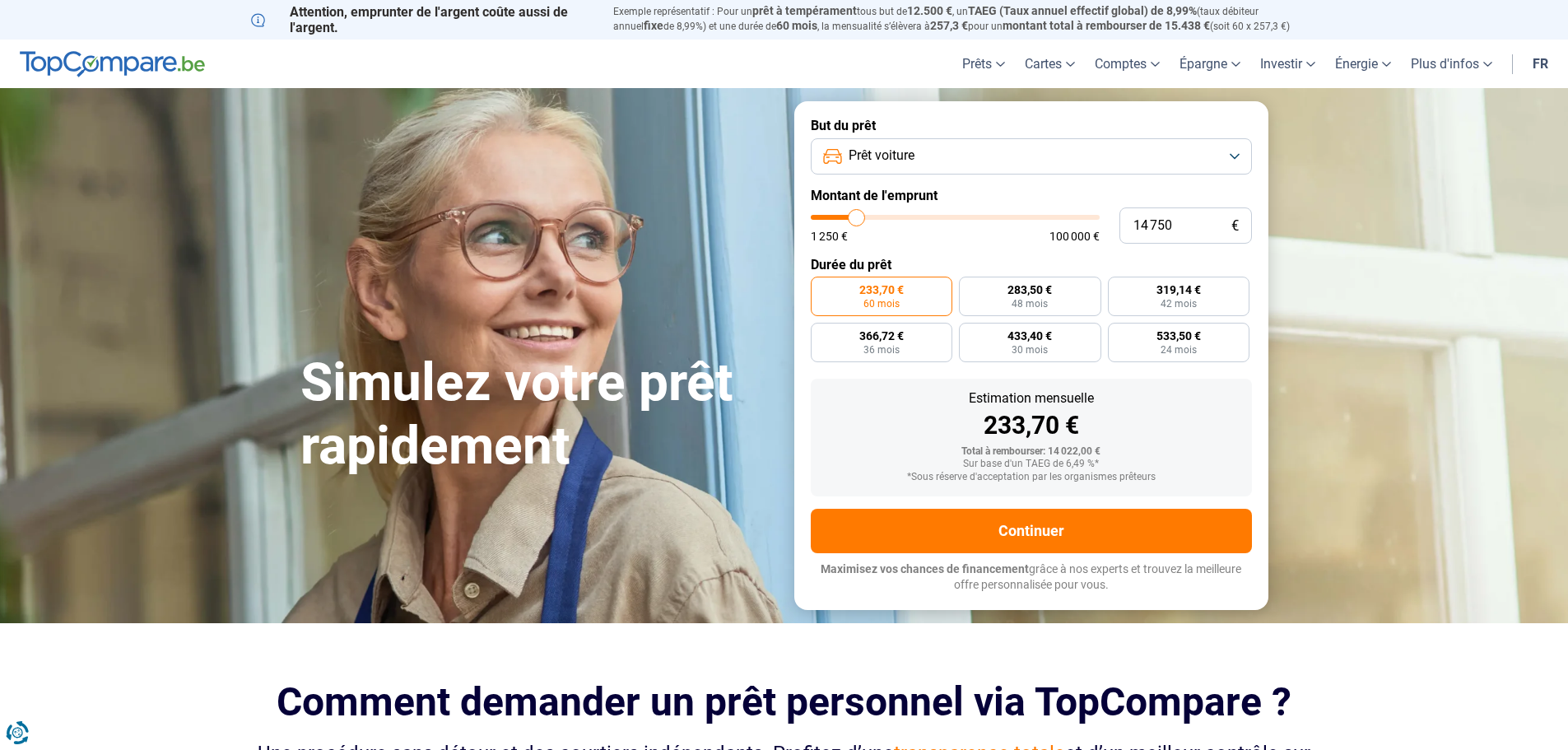
type input "14 500"
type input "14500"
type input "14 250"
type input "14250"
type input "14 000"
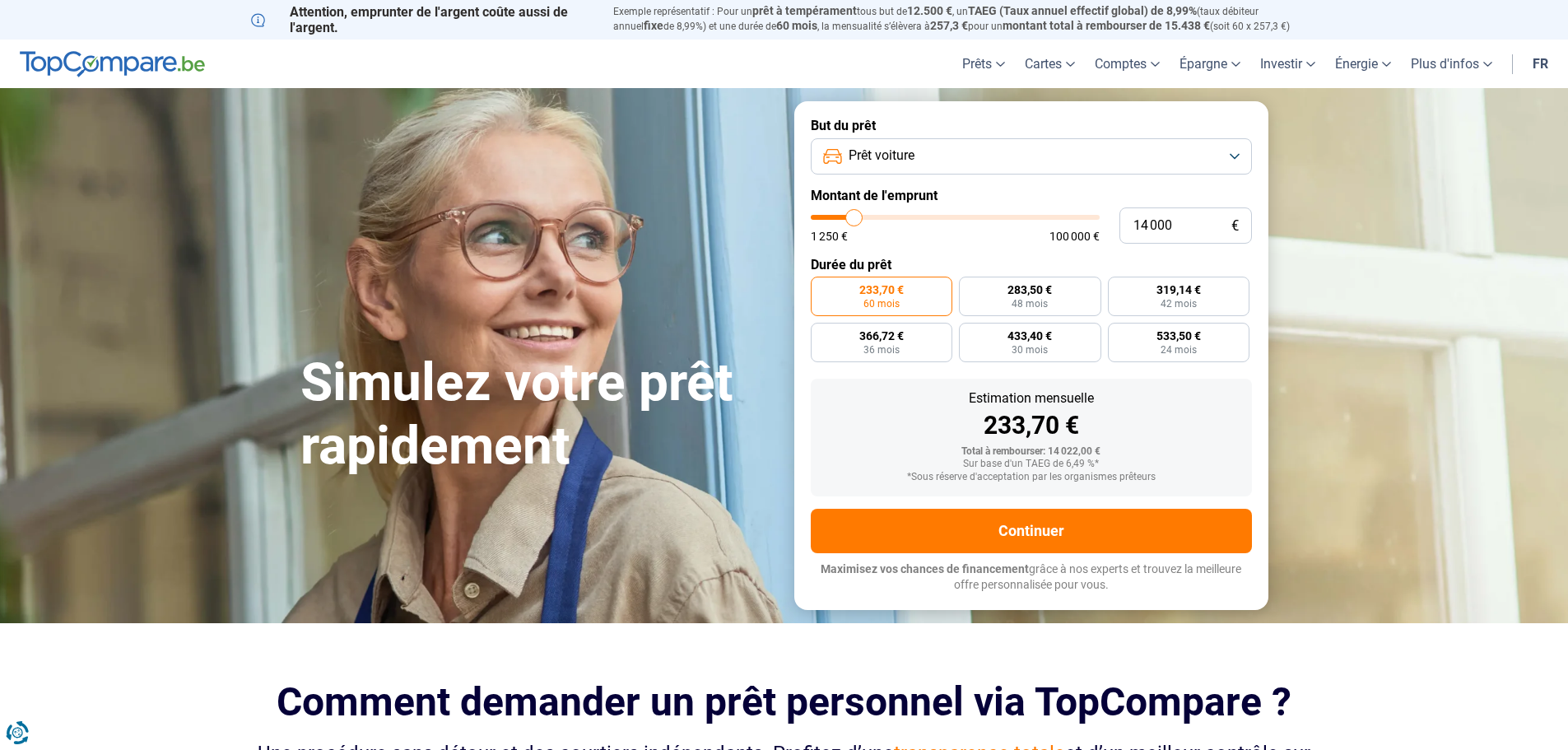
type input "14000"
click at [854, 220] on input "range" at bounding box center [954, 216] width 289 height 5
click at [1011, 294] on span "330,75 €" at bounding box center [1029, 290] width 45 height 11
click at [969, 287] on input "330,75 € 48 mois" at bounding box center [964, 281] width 10 height 10
radio input "true"
